Goal: Entertainment & Leisure: Consume media (video, audio)

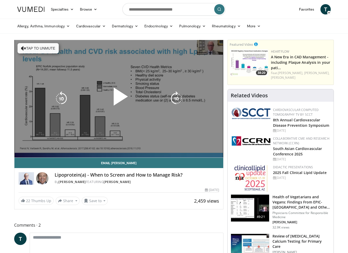
click at [43, 48] on button "Tap to unmute" at bounding box center [38, 48] width 41 height 10
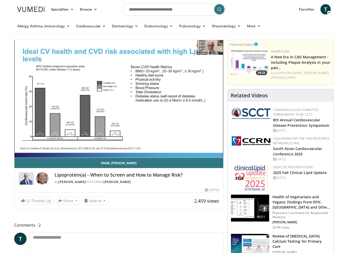
click at [119, 99] on span "Video Player" at bounding box center [119, 99] width 0 height 0
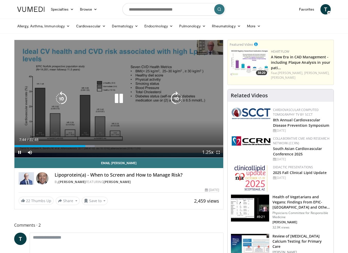
click at [177, 130] on div "10 seconds Tap to unmute" at bounding box center [118, 98] width 209 height 117
click at [121, 105] on icon "Video Player" at bounding box center [119, 98] width 14 height 14
click at [119, 96] on icon "Video Player" at bounding box center [119, 98] width 14 height 14
